Goal: Information Seeking & Learning: Find specific fact

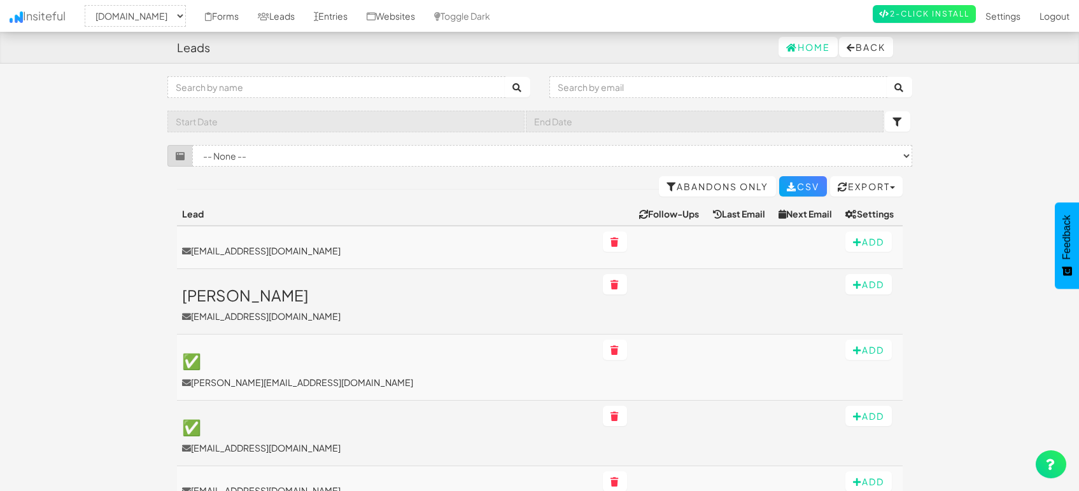
select select "1505"
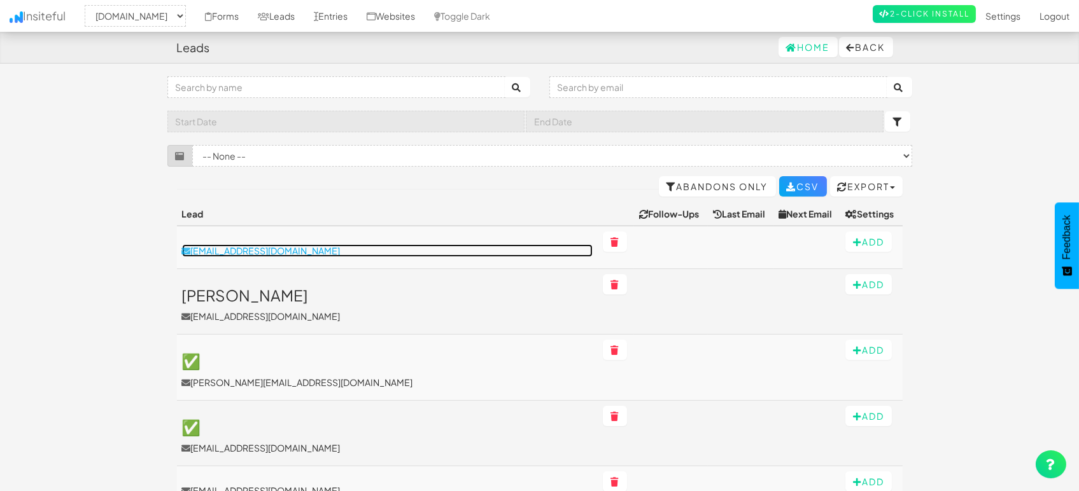
click at [283, 248] on p "info.michaelrooff@gmail.com" at bounding box center [387, 250] width 410 height 13
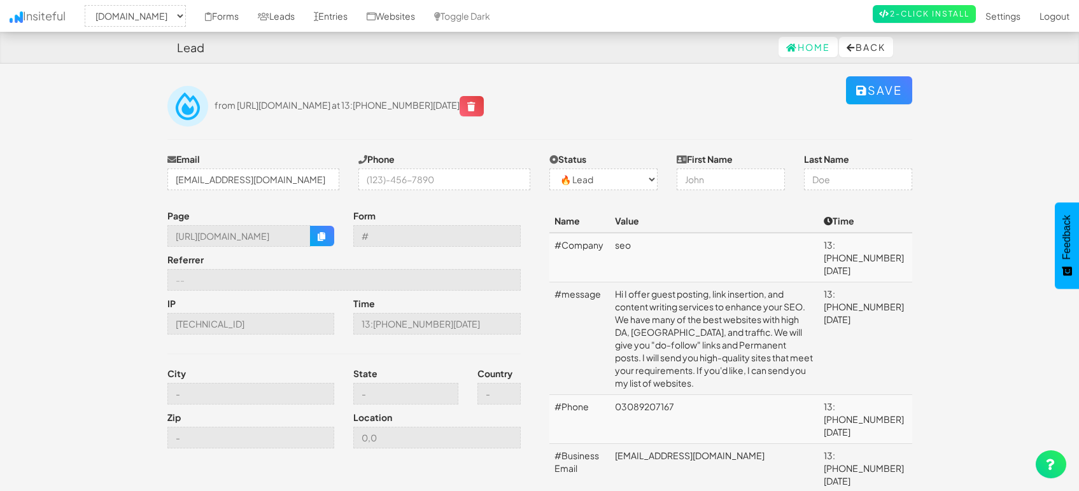
select select "1505"
select select "0"
click at [727, 116] on div "from https://mapsted.com/contact-us?context=Contact_Us_HomePage at 13:41 08.16.…" at bounding box center [529, 106] width 631 height 41
click at [708, 62] on div "Home Back" at bounding box center [540, 47] width 726 height 31
click at [704, 45] on div "Home Back" at bounding box center [540, 47] width 726 height 31
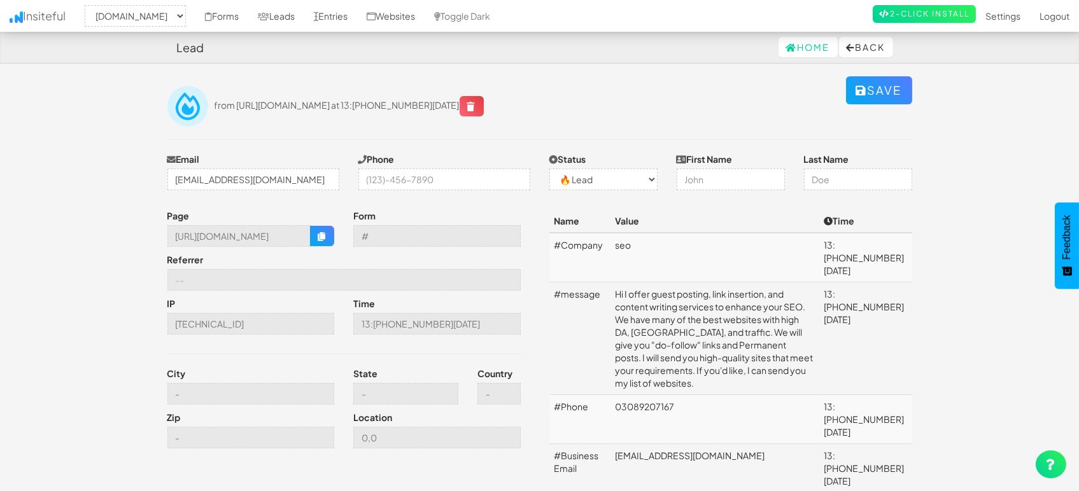
click at [717, 52] on div "Home Back" at bounding box center [540, 47] width 726 height 31
click at [708, 52] on div "Home Back" at bounding box center [540, 47] width 726 height 31
click at [692, 92] on div "from https://mapsted.com/contact-us?context=Contact_Us_HomePage at 13:41 08.16.…" at bounding box center [529, 106] width 631 height 41
click at [687, 78] on div "Save from https://mapsted.com/contact-us?context=Contact_Us_HomePage at 13:41 0…" at bounding box center [540, 114] width 764 height 76
click at [687, 76] on div "Save from https://mapsted.com/contact-us?context=Contact_Us_HomePage at 13:41 0…" at bounding box center [540, 114] width 764 height 76
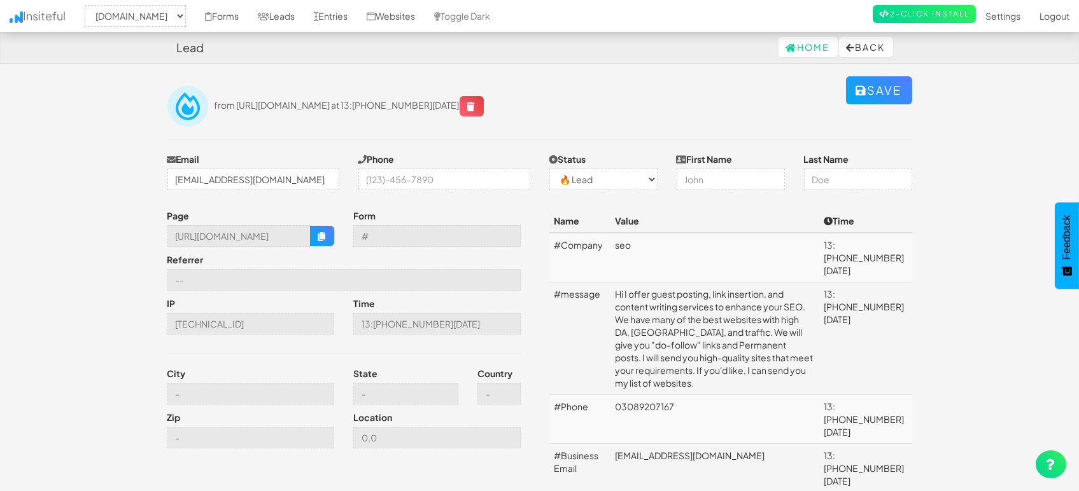
click at [362, 60] on div "Home Back" at bounding box center [540, 47] width 726 height 31
click at [726, 311] on td "Hi I offer guest posting, link insertion, and content writing services to enhan…" at bounding box center [714, 339] width 209 height 113
click at [438, 138] on div "Save from https://mapsted.com/contact-us?context=Contact_Us_HomePage at 13:41 0…" at bounding box center [540, 114] width 764 height 76
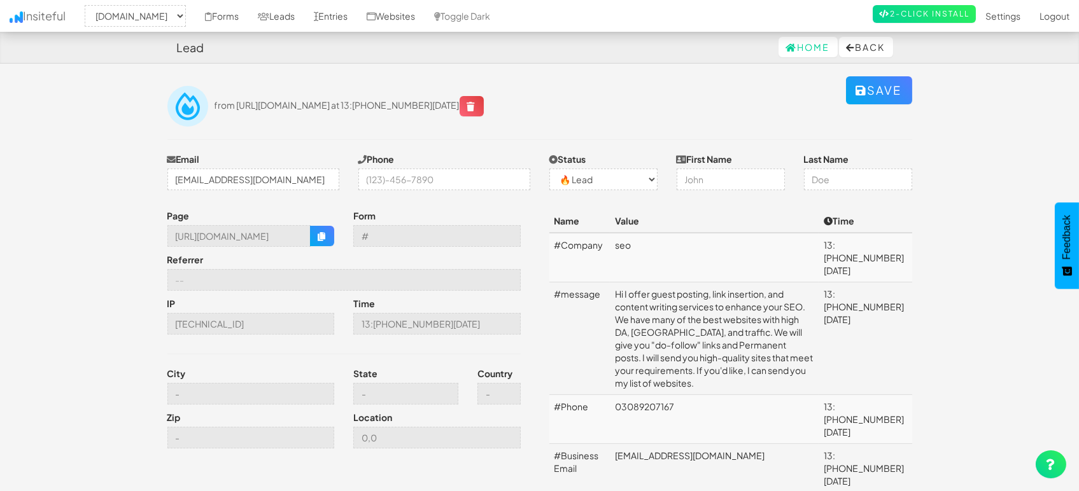
click at [714, 344] on td "Hi I offer guest posting, link insertion, and content writing services to enhan…" at bounding box center [714, 339] width 209 height 113
click at [690, 316] on td "Hi I offer guest posting, link insertion, and content writing services to enhan…" at bounding box center [714, 339] width 209 height 113
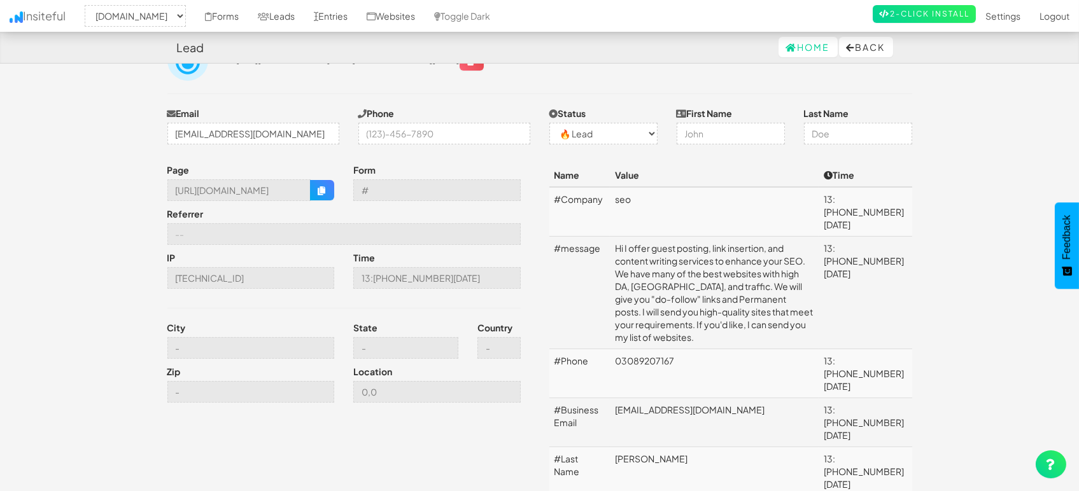
scroll to position [71, 0]
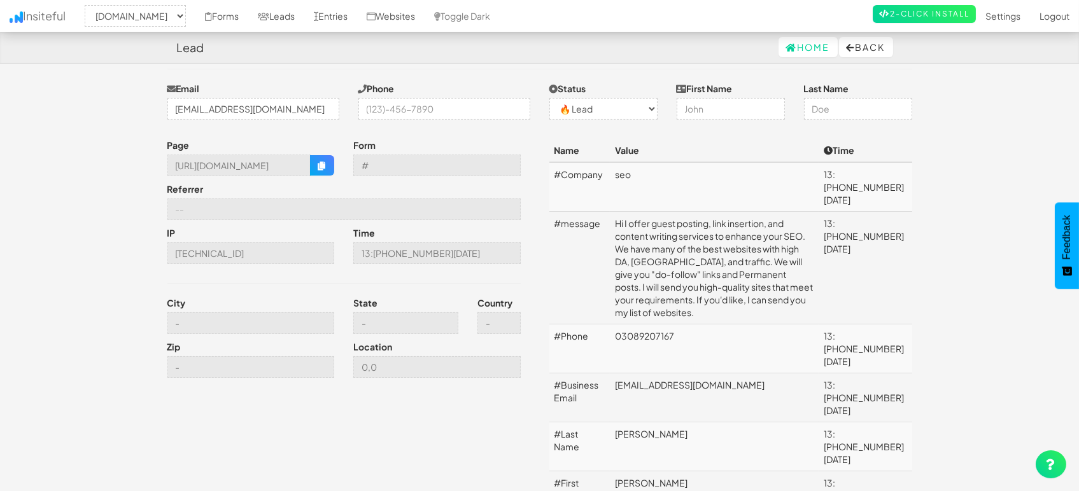
click at [664, 374] on td "info.michaelrooff@gmail.com" at bounding box center [714, 398] width 209 height 49
copy td "info.michaelrooff@gmail.com"
click at [683, 223] on td "Hi I offer guest posting, link insertion, and content writing services to enhan…" at bounding box center [714, 268] width 209 height 113
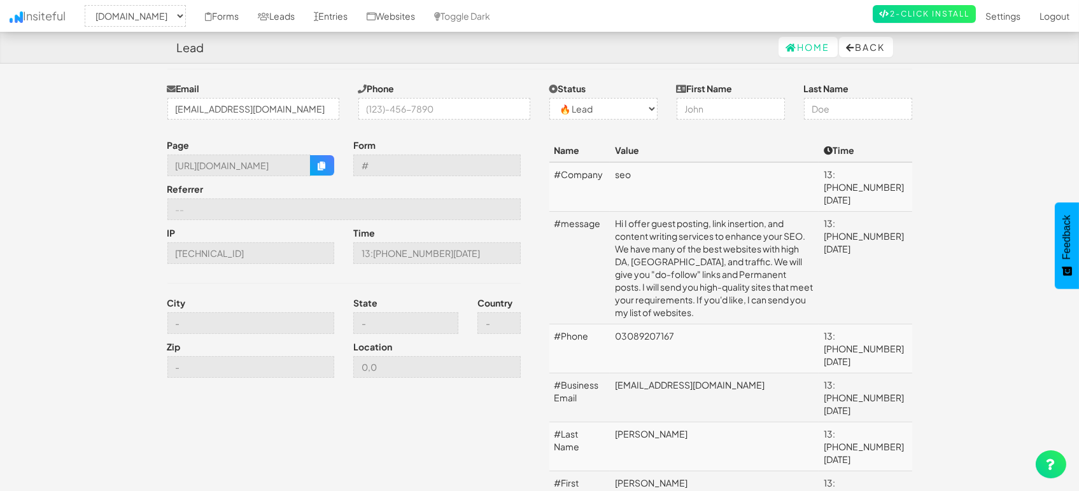
click at [686, 225] on td "Hi I offer guest posting, link insertion, and content writing services to enhan…" at bounding box center [714, 268] width 209 height 113
click at [705, 248] on td "Hi I offer guest posting, link insertion, and content writing services to enhan…" at bounding box center [714, 268] width 209 height 113
click at [682, 229] on td "Hi I offer guest posting, link insertion, and content writing services to enhan…" at bounding box center [714, 268] width 209 height 113
click at [664, 234] on td "Hi I offer guest posting, link insertion, and content writing services to enhan…" at bounding box center [714, 268] width 209 height 113
drag, startPoint x: 664, startPoint y: 408, endPoint x: 614, endPoint y: 405, distance: 51.0
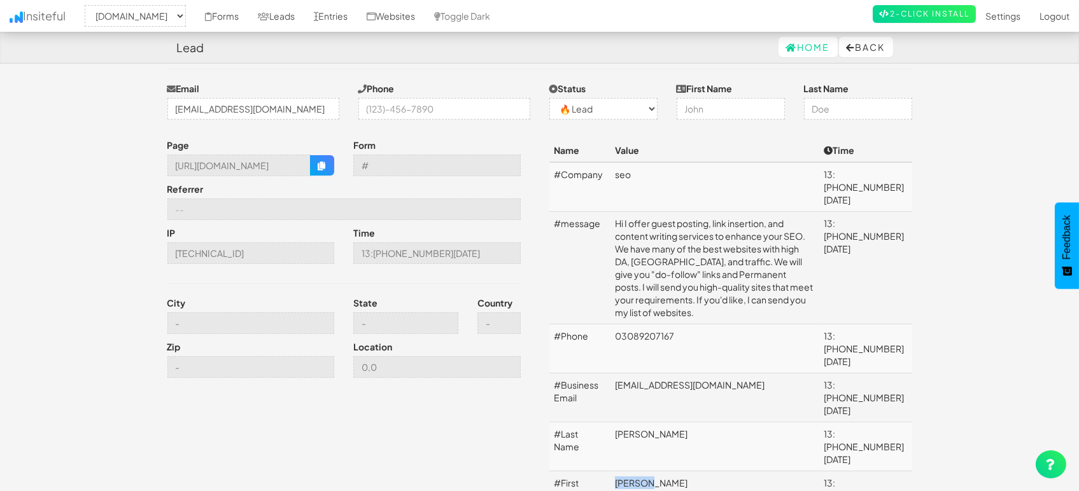
click at [614, 472] on td "Michael" at bounding box center [714, 496] width 209 height 49
copy td "Michael"
click at [642, 423] on td "rooff" at bounding box center [714, 447] width 209 height 49
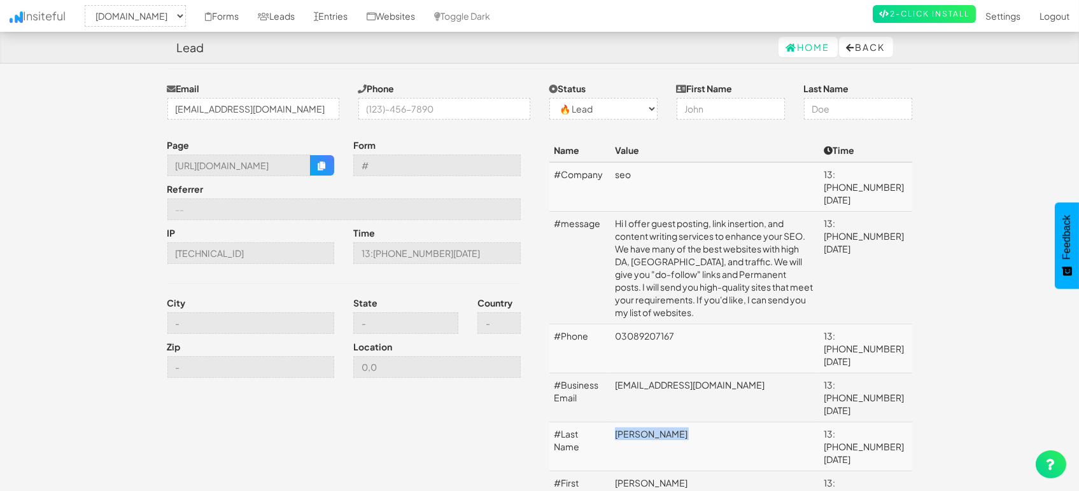
copy td "rooff"
click at [701, 282] on td "Hi I offer guest posting, link insertion, and content writing services to enhan…" at bounding box center [714, 268] width 209 height 113
drag, startPoint x: 687, startPoint y: 299, endPoint x: 607, endPoint y: 295, distance: 79.7
click at [607, 325] on tr "#Phone 03089207167 13:43 08.16.25" at bounding box center [730, 349] width 363 height 49
copy tr "03089207167"
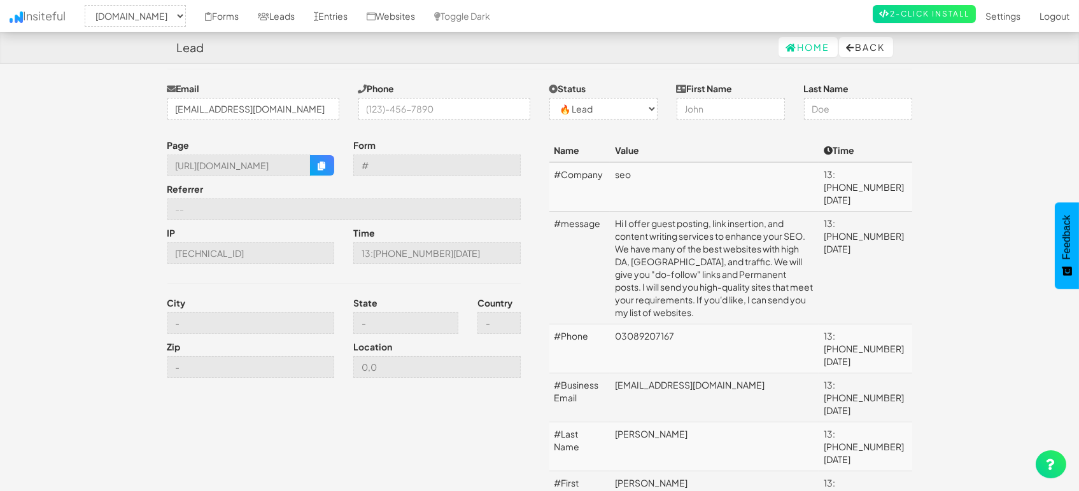
click at [726, 374] on td "info.michaelrooff@gmail.com" at bounding box center [714, 398] width 209 height 49
copy td "info.michaelrooff@gmail.com"
click at [652, 244] on td "Hi I offer guest posting, link insertion, and content writing services to enhan…" at bounding box center [714, 268] width 209 height 113
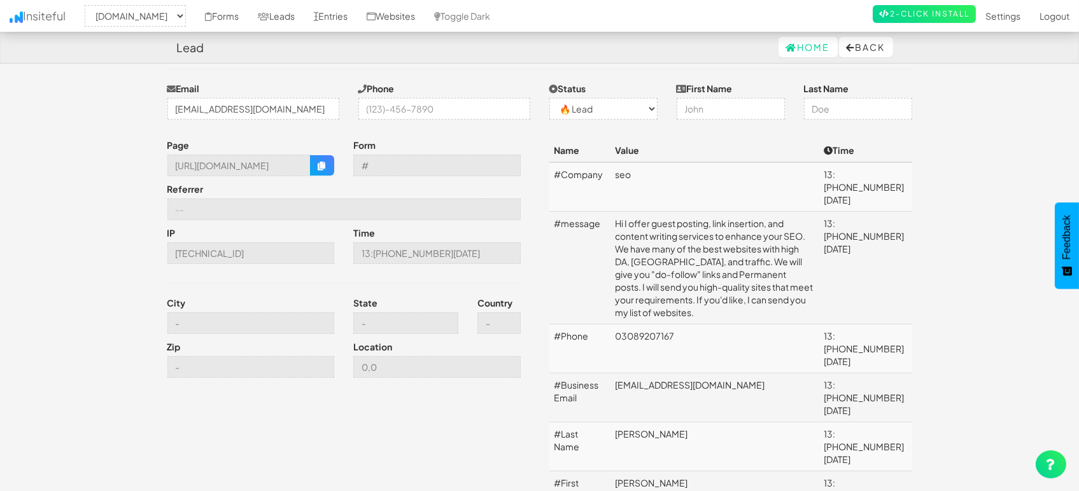
click at [710, 325] on td "03089207167" at bounding box center [714, 349] width 209 height 49
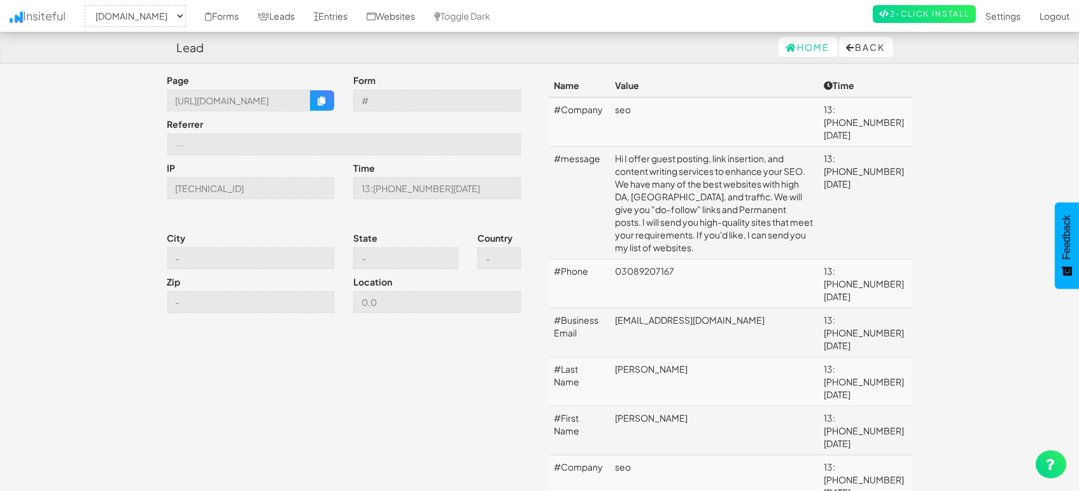
scroll to position [0, 0]
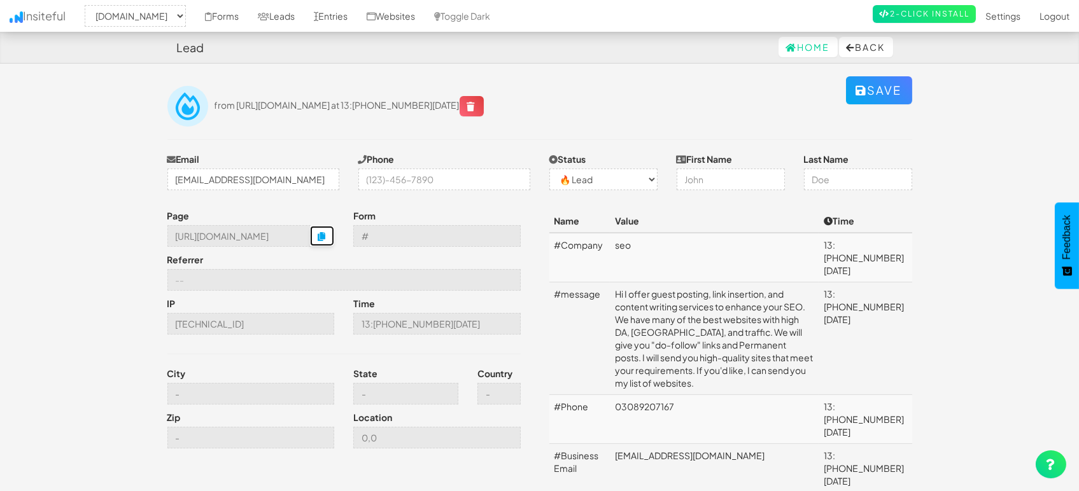
click at [322, 241] on button "button" at bounding box center [322, 236] width 24 height 20
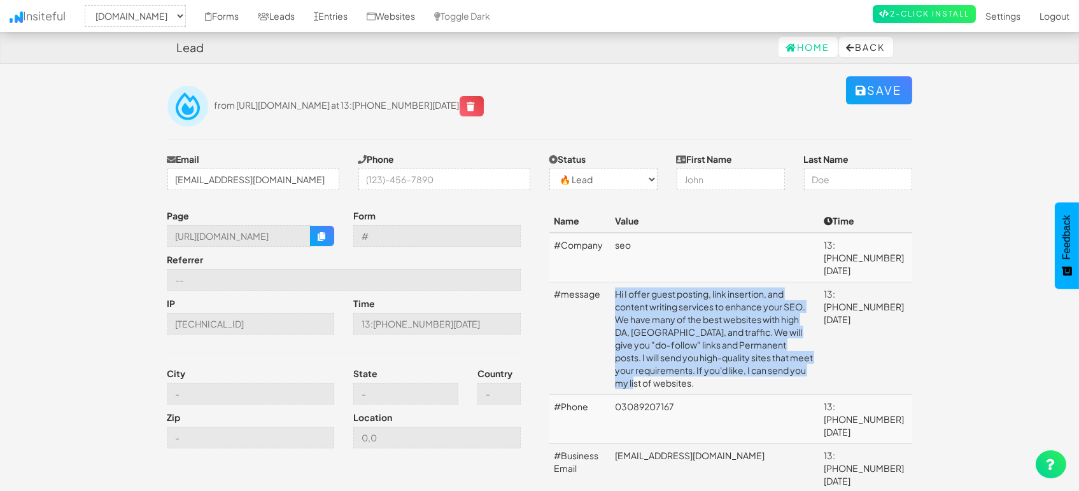
drag, startPoint x: 775, startPoint y: 345, endPoint x: 611, endPoint y: 284, distance: 174.6
click at [611, 284] on td "Hi I offer guest posting, link insertion, and content writing services to enhan…" at bounding box center [714, 339] width 209 height 113
copy td "Hi I offer guest posting, link insertion, and content writing services to enhan…"
click at [271, 16] on link "Leads" at bounding box center [276, 16] width 56 height 32
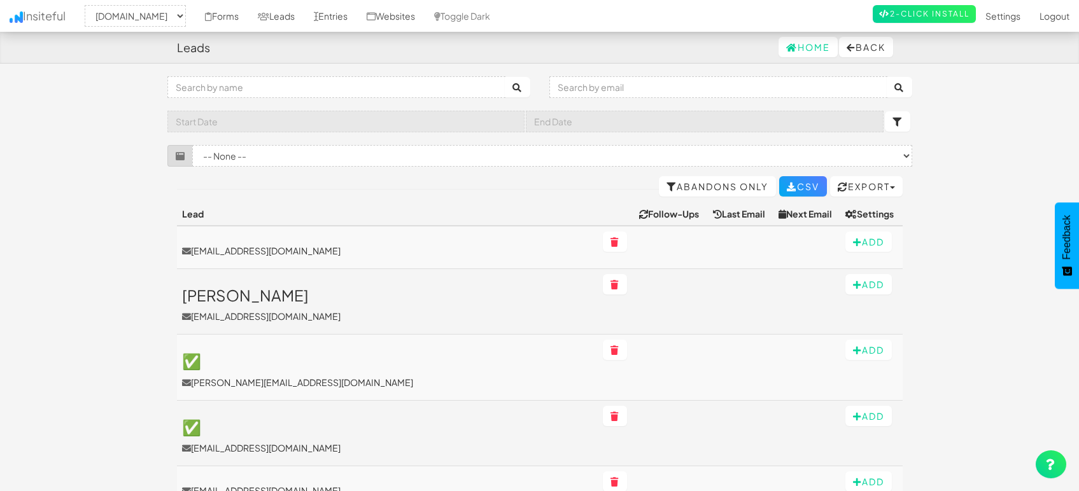
select select "1505"
click at [335, 10] on link "Entries" at bounding box center [330, 16] width 53 height 32
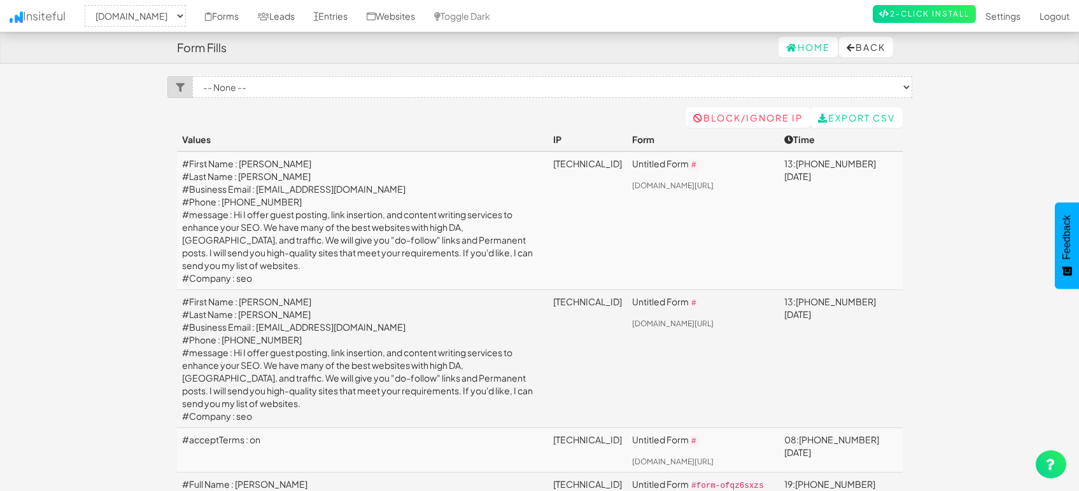
select select "1505"
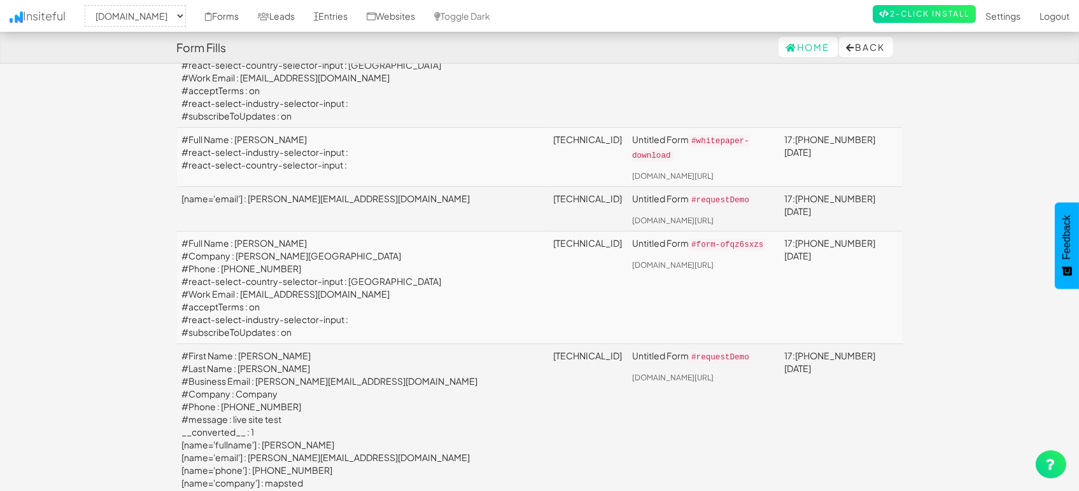
scroll to position [919, 0]
